Goal: Task Accomplishment & Management: Use online tool/utility

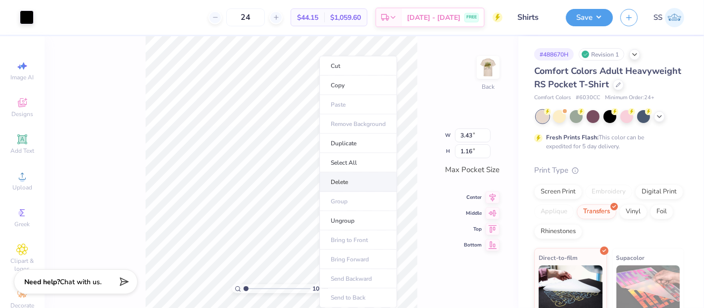
click at [353, 186] on li "Delete" at bounding box center [358, 181] width 78 height 19
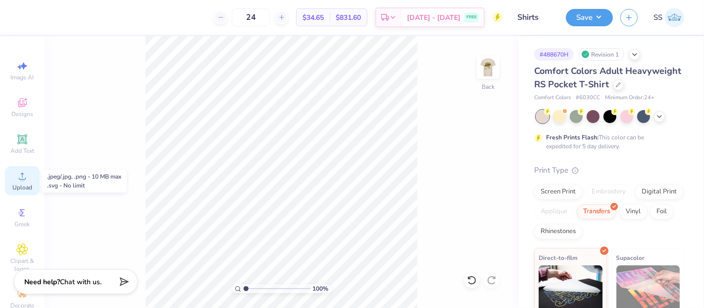
click at [20, 188] on span "Upload" at bounding box center [22, 187] width 20 height 8
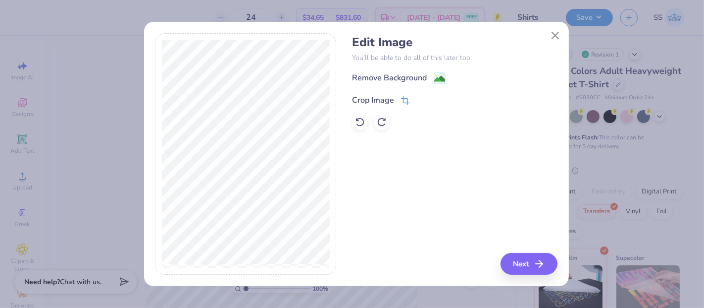
click at [409, 100] on icon at bounding box center [405, 100] width 9 height 9
click at [418, 99] on button at bounding box center [422, 99] width 10 height 10
click at [437, 78] on image at bounding box center [439, 79] width 11 height 11
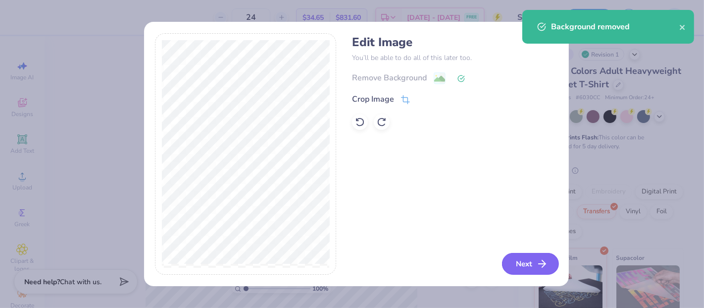
click at [542, 261] on icon "button" at bounding box center [542, 263] width 12 height 12
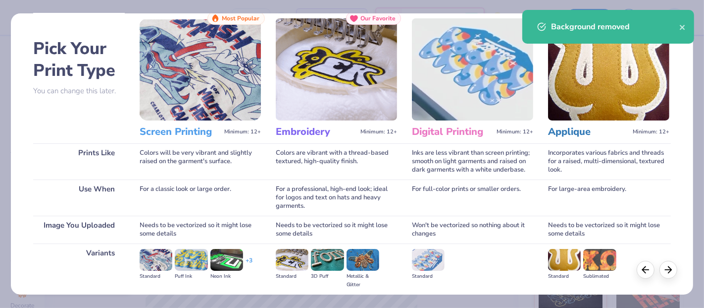
scroll to position [110, 0]
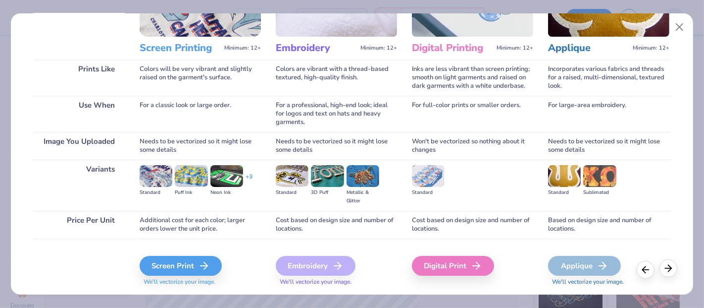
click at [669, 268] on icon at bounding box center [668, 267] width 11 height 11
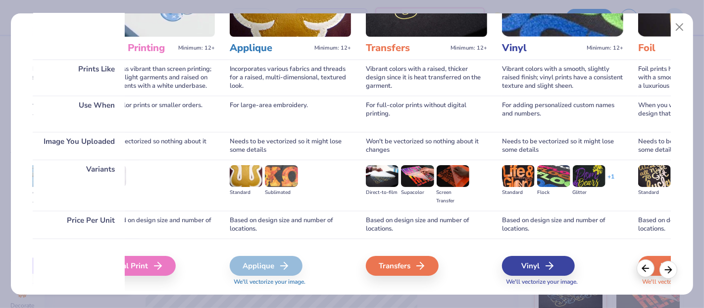
click at [647, 272] on icon at bounding box center [645, 267] width 11 height 11
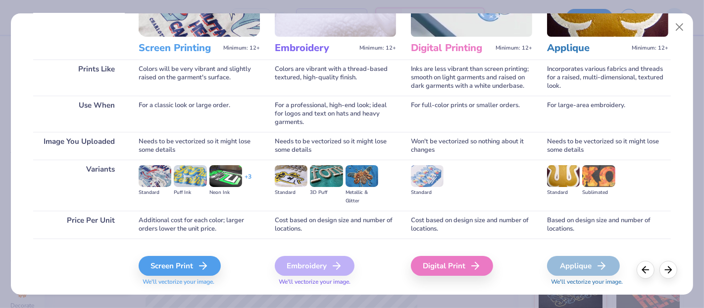
scroll to position [0, 0]
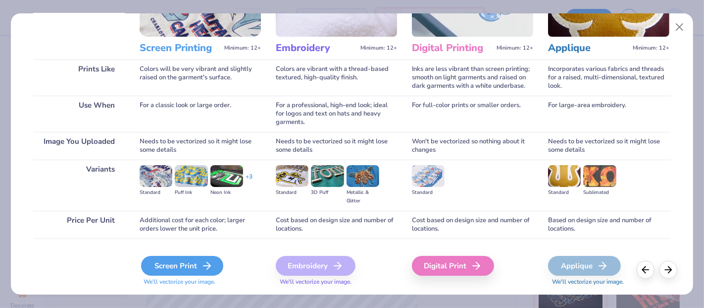
click at [179, 265] on div "Screen Print" at bounding box center [182, 266] width 82 height 20
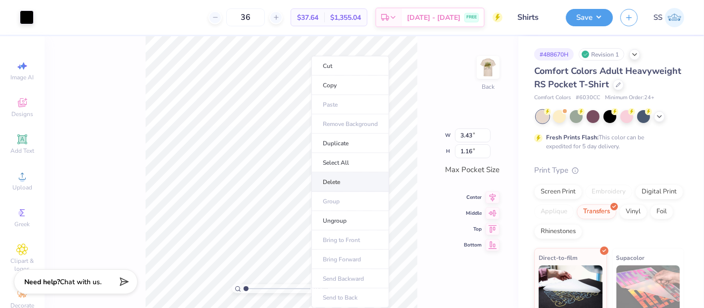
click at [331, 183] on li "Delete" at bounding box center [350, 181] width 78 height 19
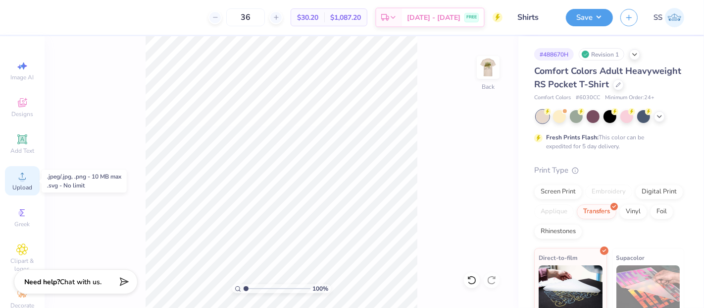
click at [20, 190] on span "Upload" at bounding box center [22, 187] width 20 height 8
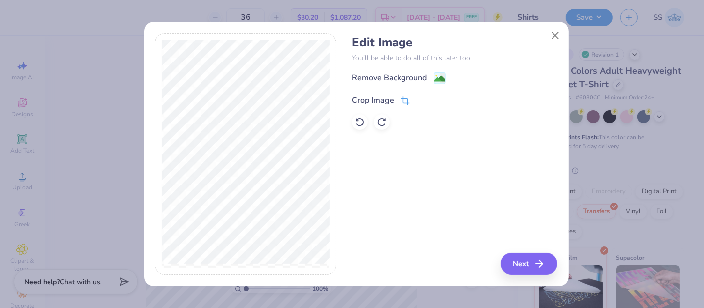
click at [399, 96] on div "Crop Image" at bounding box center [381, 100] width 58 height 12
click at [519, 257] on div "Edit Image You’ll be able to do all of this later too. Remove Background Crop I…" at bounding box center [454, 154] width 205 height 242
click at [420, 102] on button at bounding box center [422, 99] width 10 height 10
click at [526, 259] on button "Next" at bounding box center [530, 264] width 57 height 22
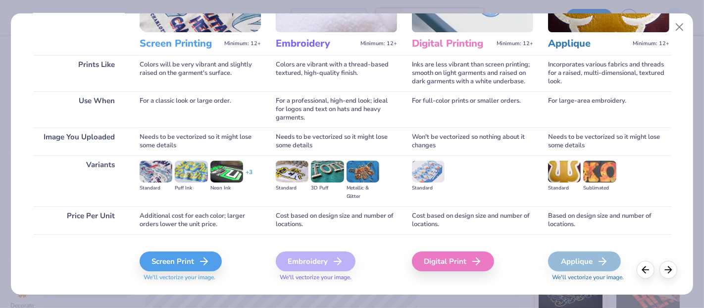
scroll to position [136, 0]
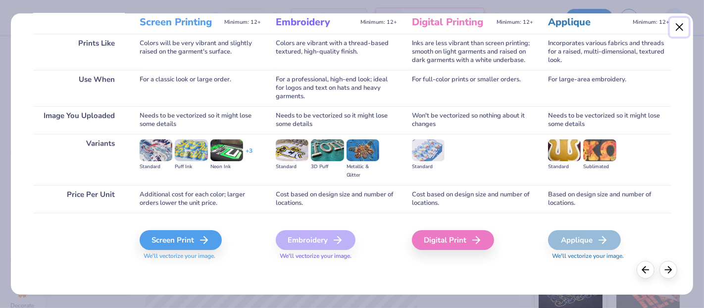
click at [676, 23] on button "Close" at bounding box center [679, 27] width 19 height 19
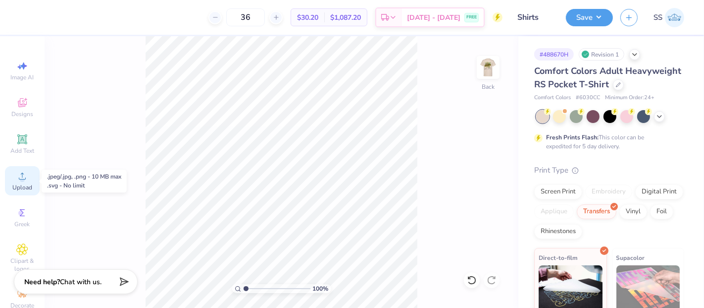
click at [24, 180] on div "Upload" at bounding box center [22, 180] width 35 height 29
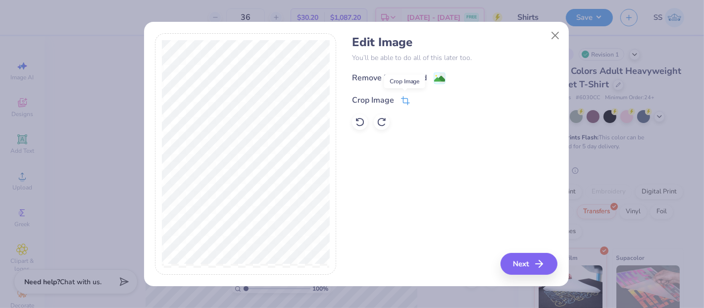
click at [401, 100] on icon at bounding box center [405, 100] width 9 height 9
click at [420, 101] on icon at bounding box center [422, 99] width 6 height 6
click at [440, 76] on image at bounding box center [439, 79] width 11 height 11
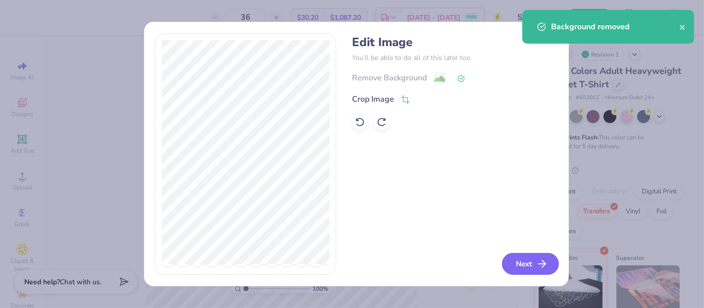
click at [548, 268] on icon "button" at bounding box center [542, 263] width 12 height 12
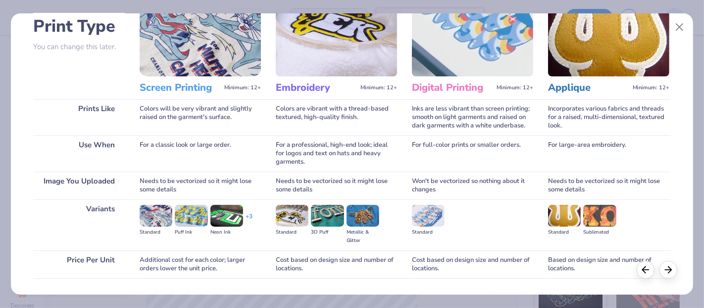
scroll to position [73, 0]
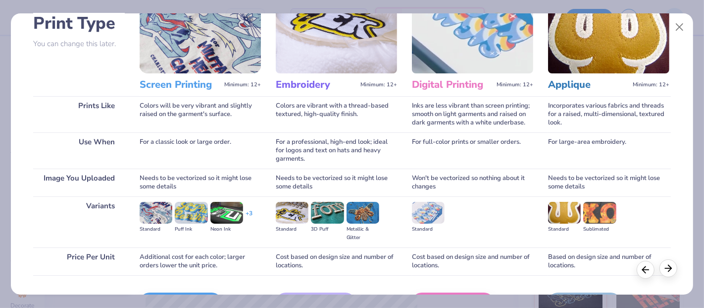
click at [670, 270] on icon at bounding box center [668, 267] width 11 height 11
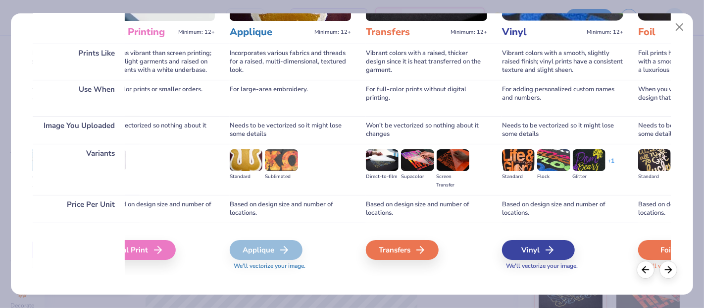
scroll to position [136, 0]
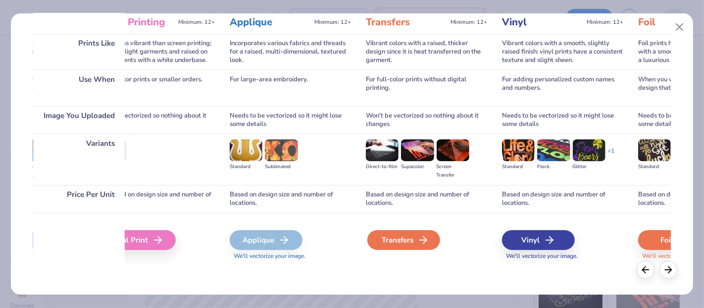
click at [387, 234] on div "Transfers" at bounding box center [403, 240] width 73 height 20
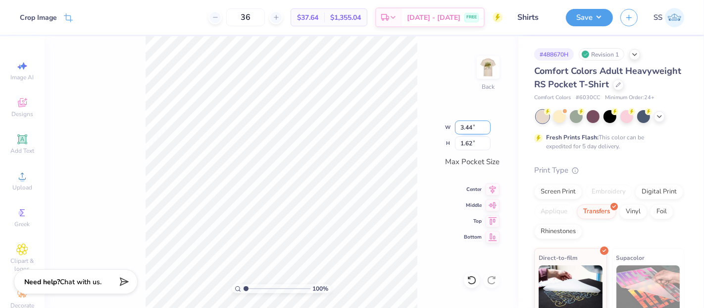
drag, startPoint x: 472, startPoint y: 128, endPoint x: 466, endPoint y: 128, distance: 5.9
click at [466, 128] on input "3.44" at bounding box center [473, 127] width 36 height 14
type input "3.50"
type input "1.65"
